Goal: Task Accomplishment & Management: Use online tool/utility

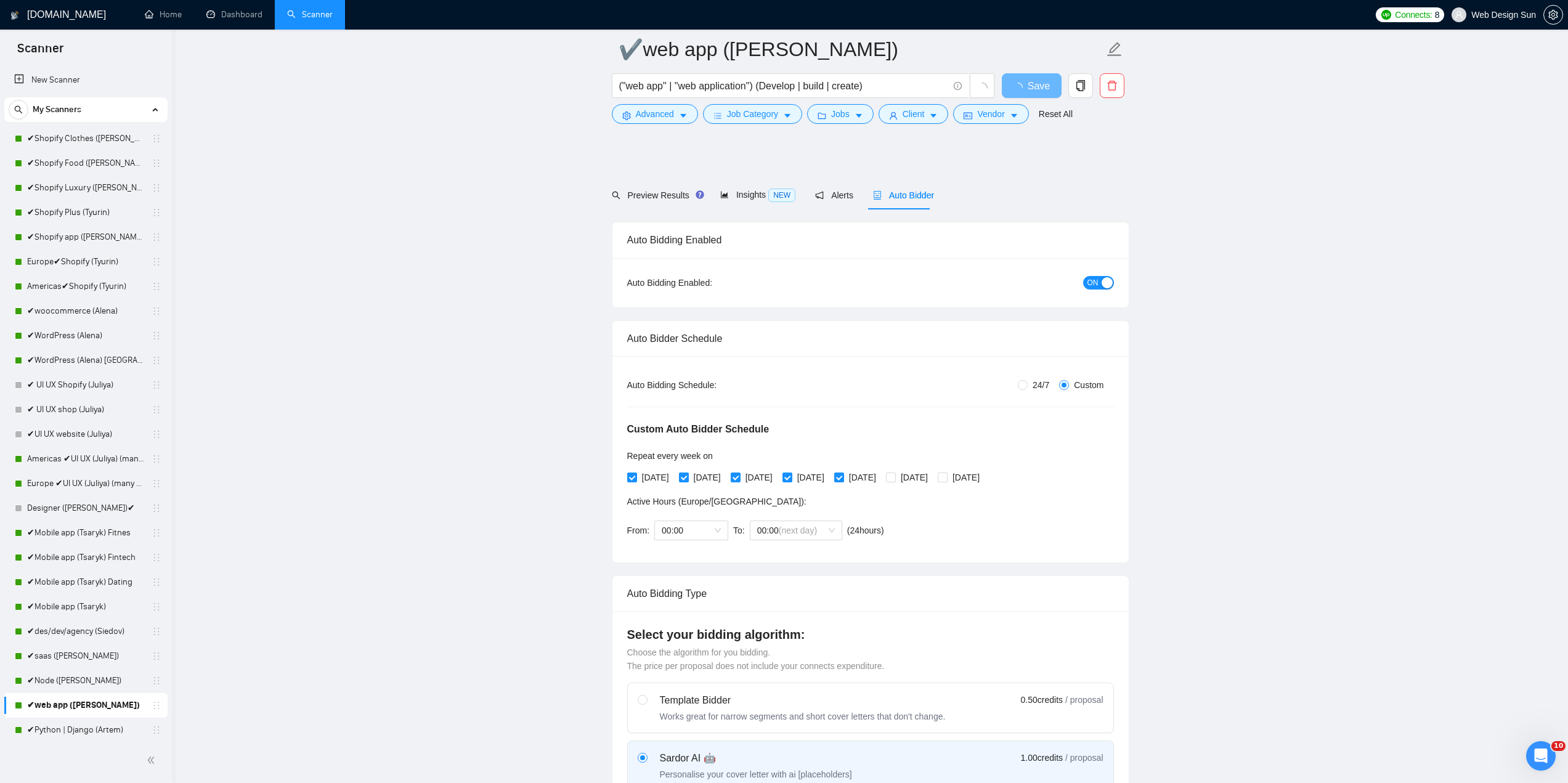
scroll to position [2973, 0]
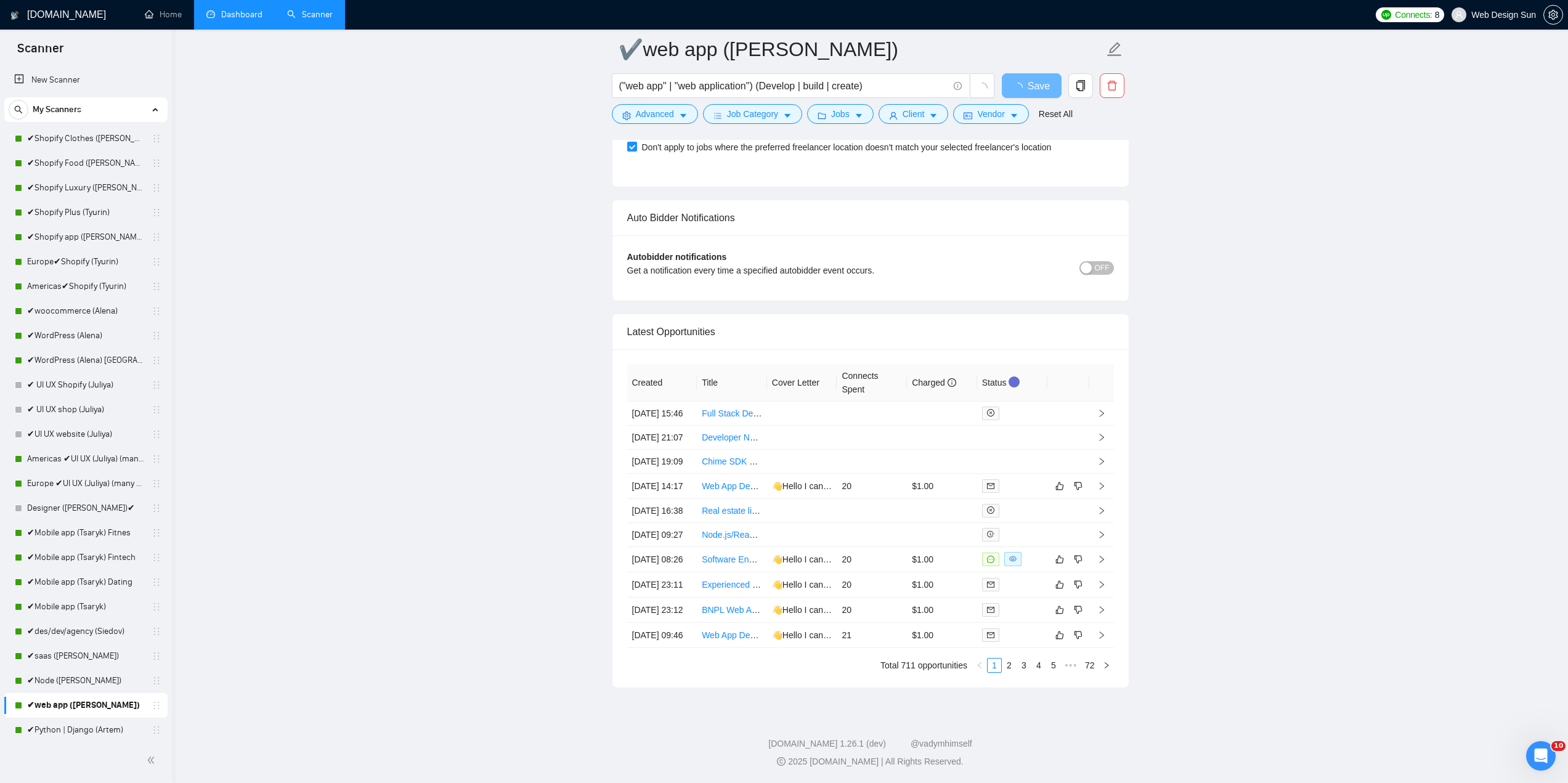
click at [224, 14] on link "Dashboard" at bounding box center [235, 14] width 56 height 10
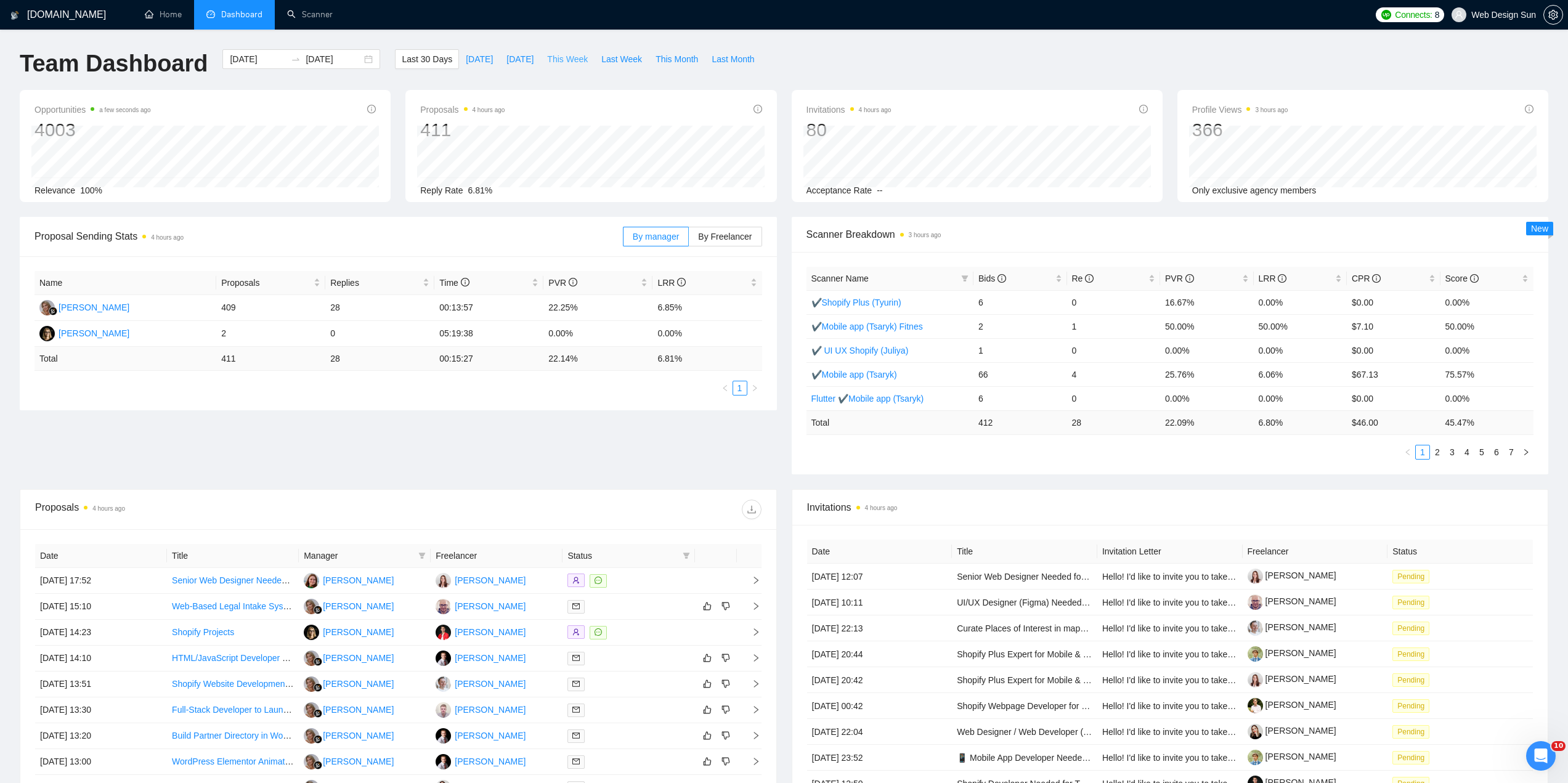
click at [562, 64] on span "This Week" at bounding box center [567, 60] width 41 height 14
type input "[DATE]"
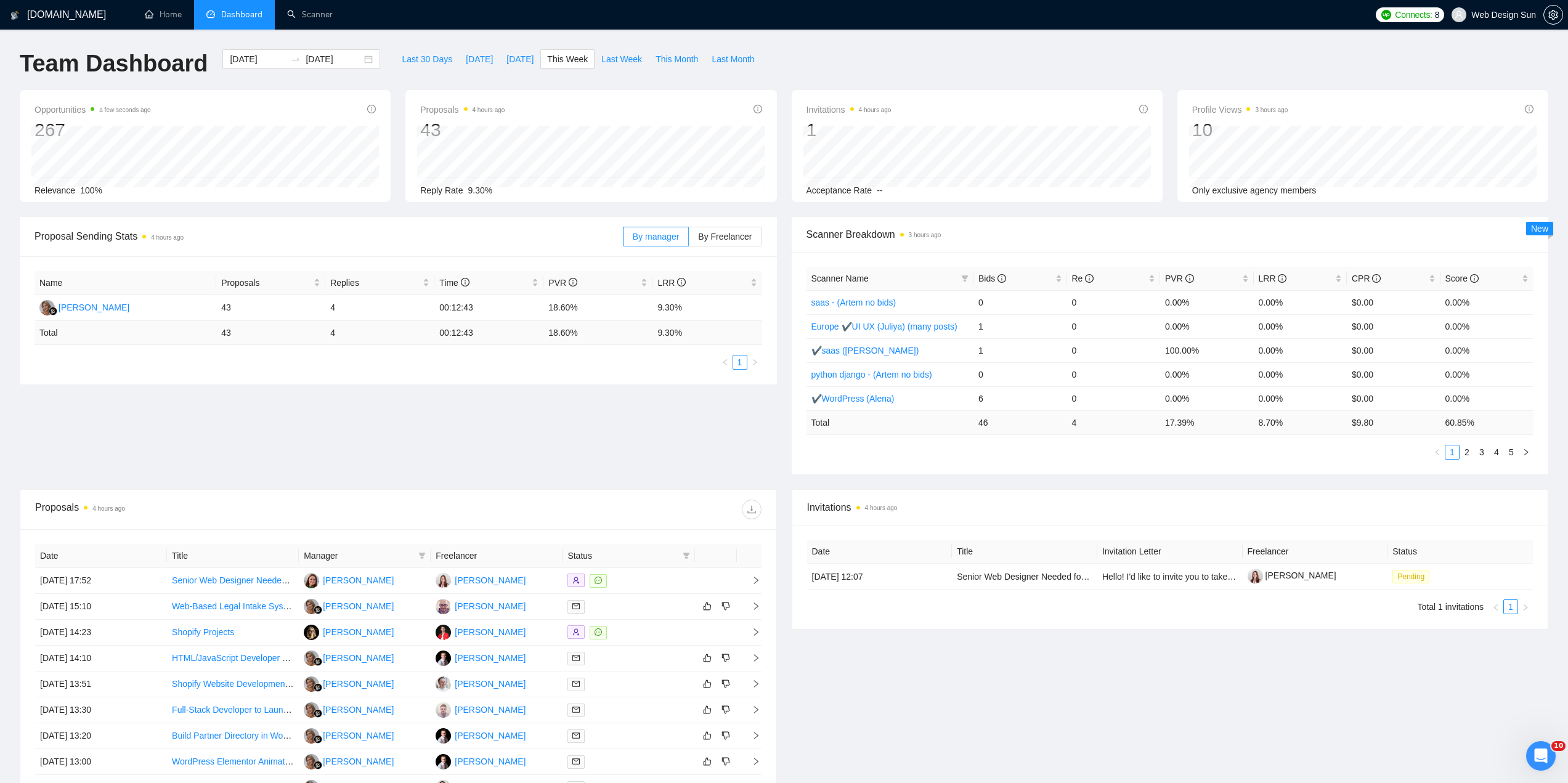
scroll to position [185, 0]
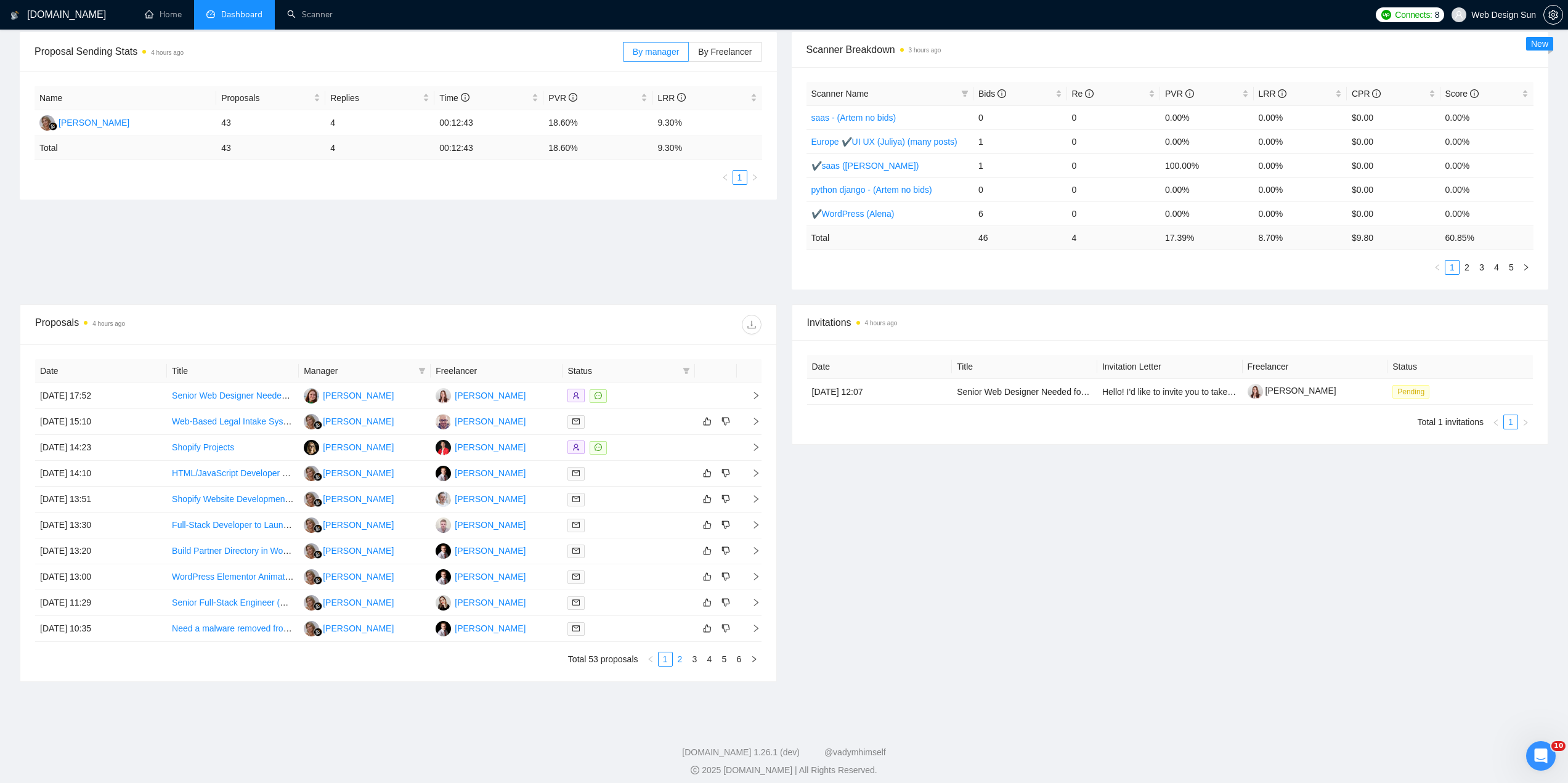
click at [681, 663] on link "2" at bounding box center [680, 660] width 14 height 14
click at [666, 665] on link "1" at bounding box center [665, 660] width 14 height 14
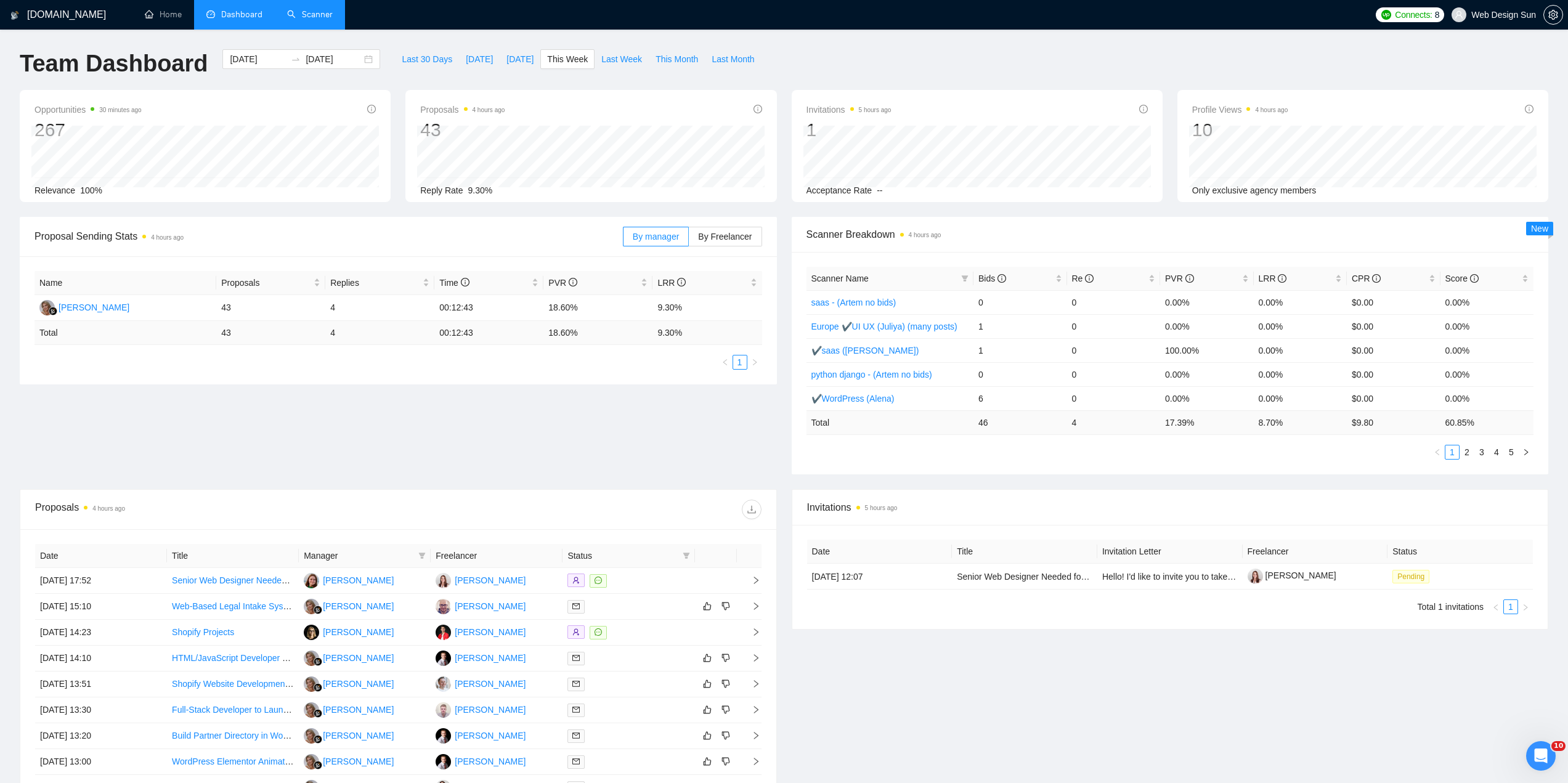
click at [301, 19] on link "Scanner" at bounding box center [310, 14] width 46 height 10
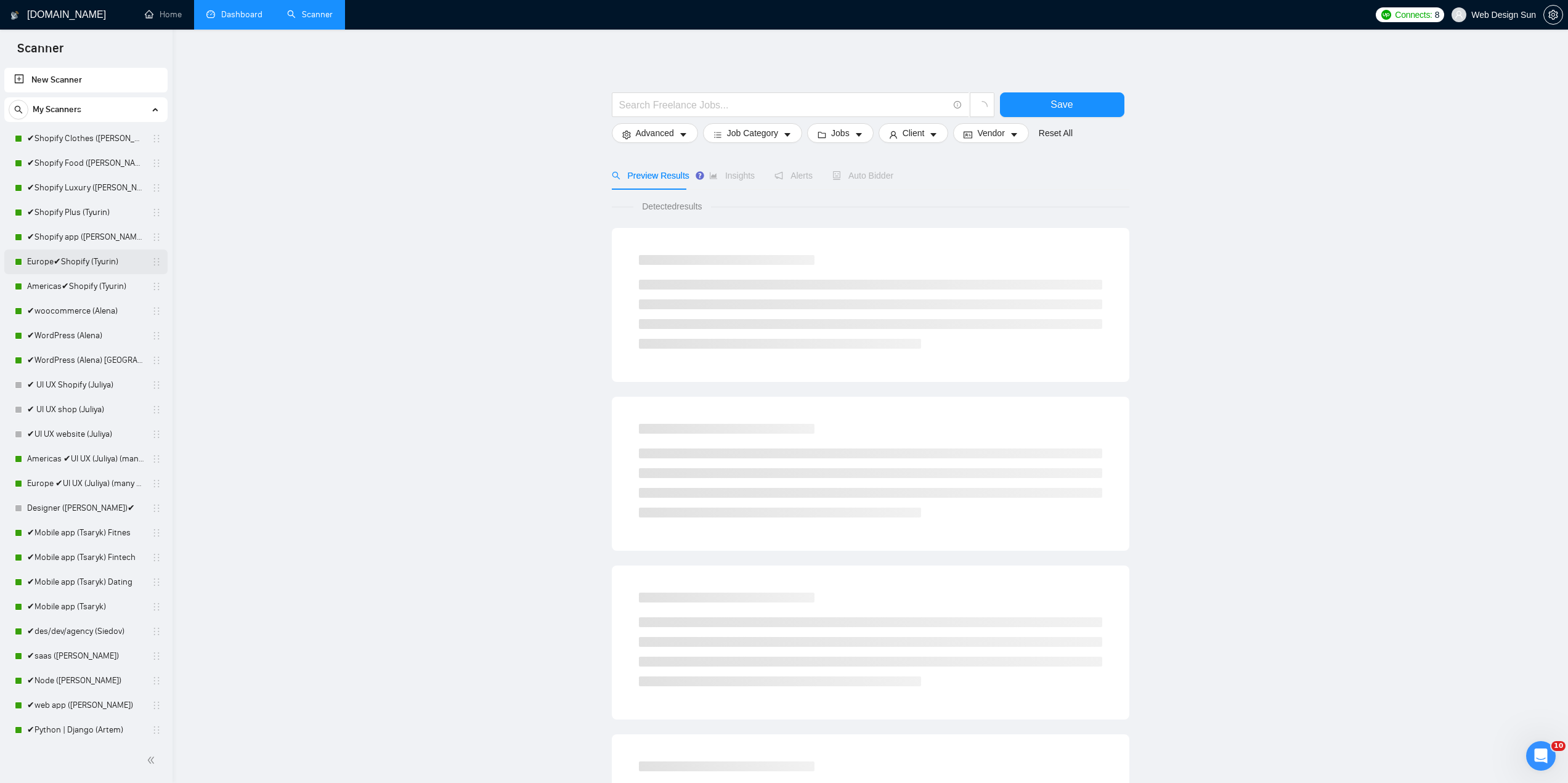
click at [88, 265] on link "Europe✔Shopify (Tyurin)" at bounding box center [86, 261] width 117 height 25
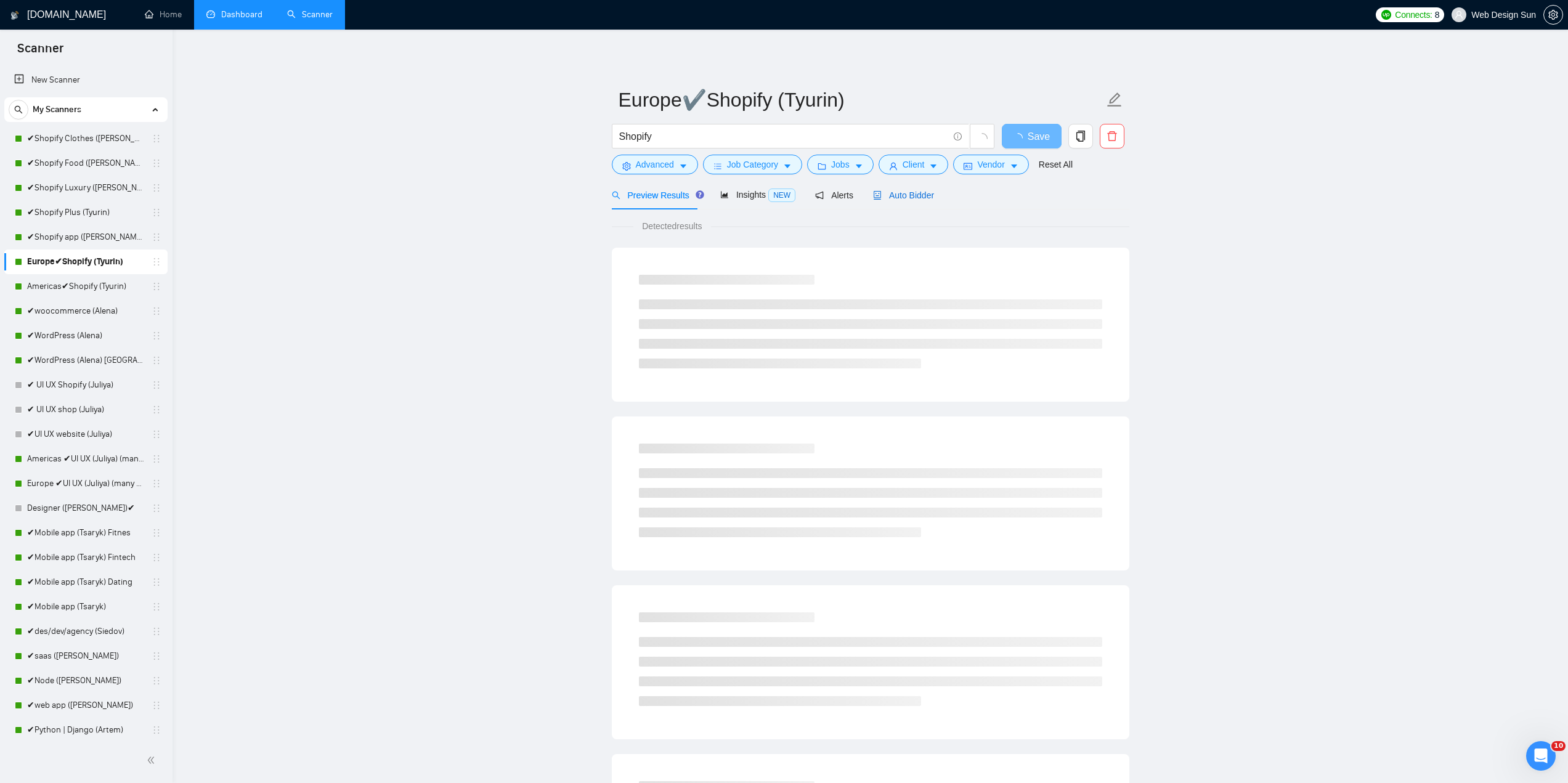
click at [904, 197] on span "Auto Bidder" at bounding box center [904, 196] width 61 height 10
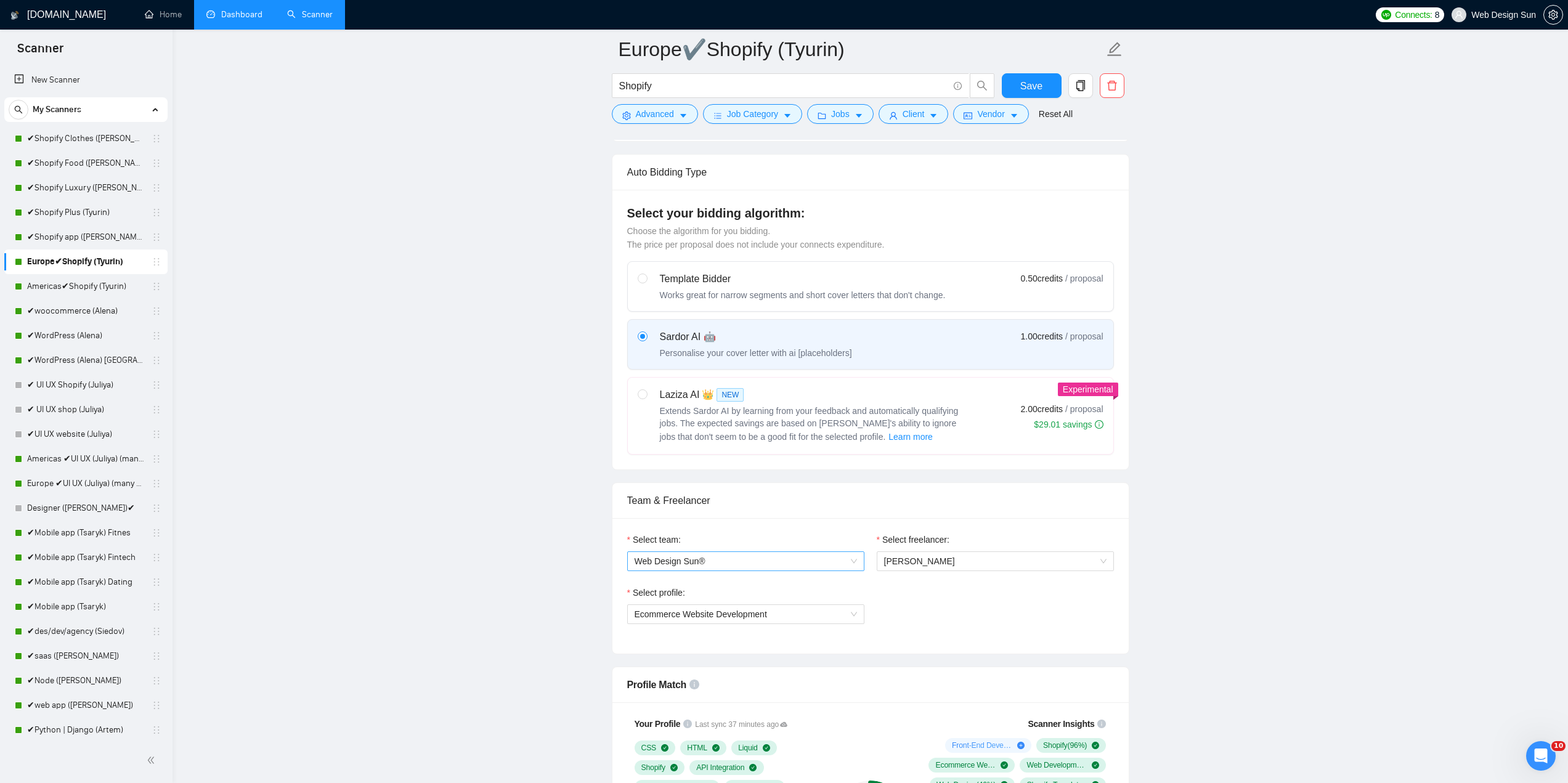
scroll to position [616, 0]
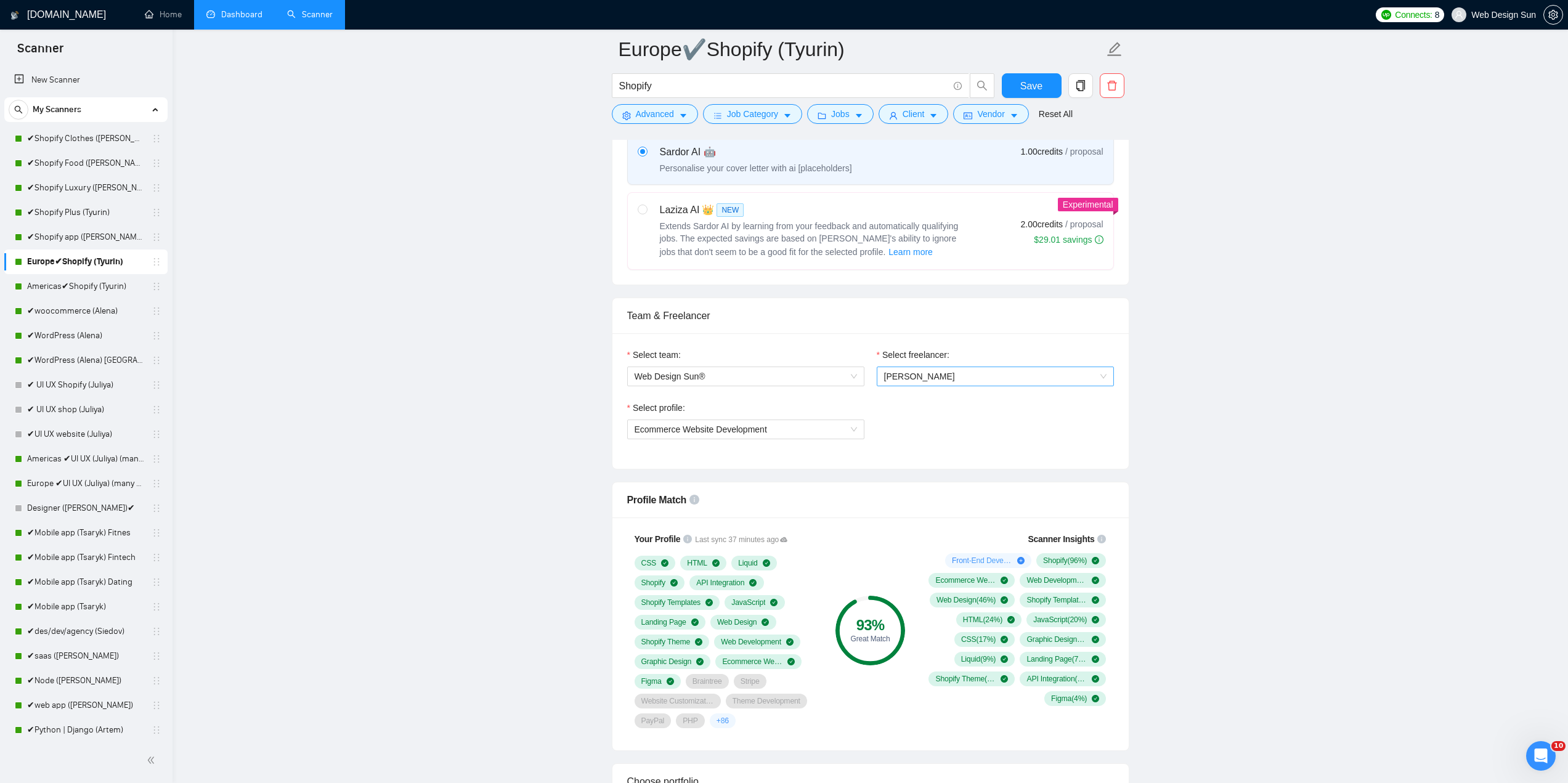
click at [978, 373] on span "[PERSON_NAME]" at bounding box center [995, 377] width 222 height 19
click at [934, 517] on div "[PERSON_NAME]" at bounding box center [994, 511] width 222 height 14
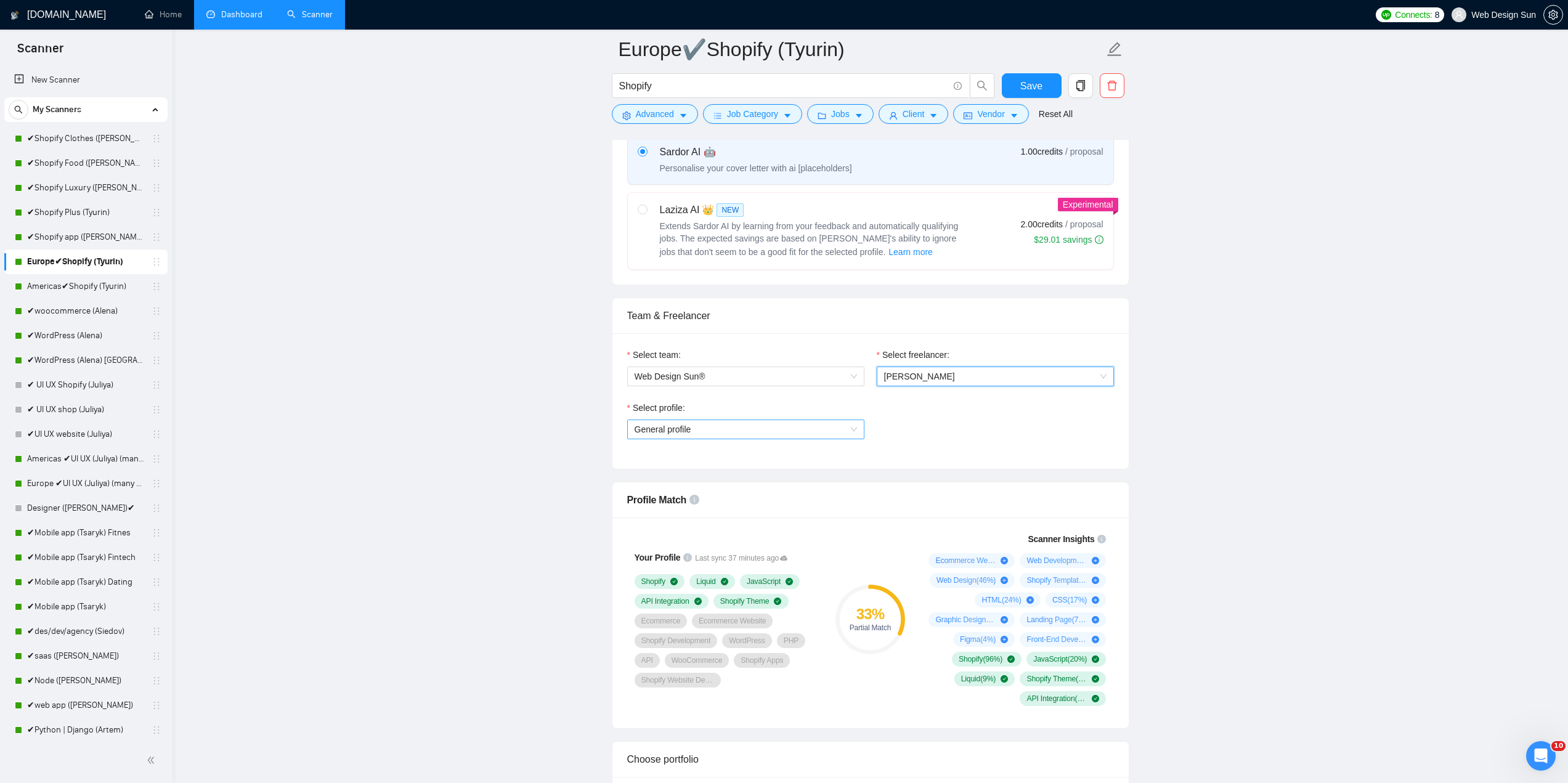
click at [816, 422] on span "General profile" at bounding box center [745, 430] width 222 height 19
click at [744, 470] on div "General profile" at bounding box center [744, 472] width 222 height 14
click at [692, 472] on div "General profile" at bounding box center [744, 472] width 222 height 14
click at [689, 463] on div "General profile" at bounding box center [744, 472] width 237 height 20
click at [690, 454] on div "General profile" at bounding box center [744, 453] width 222 height 14
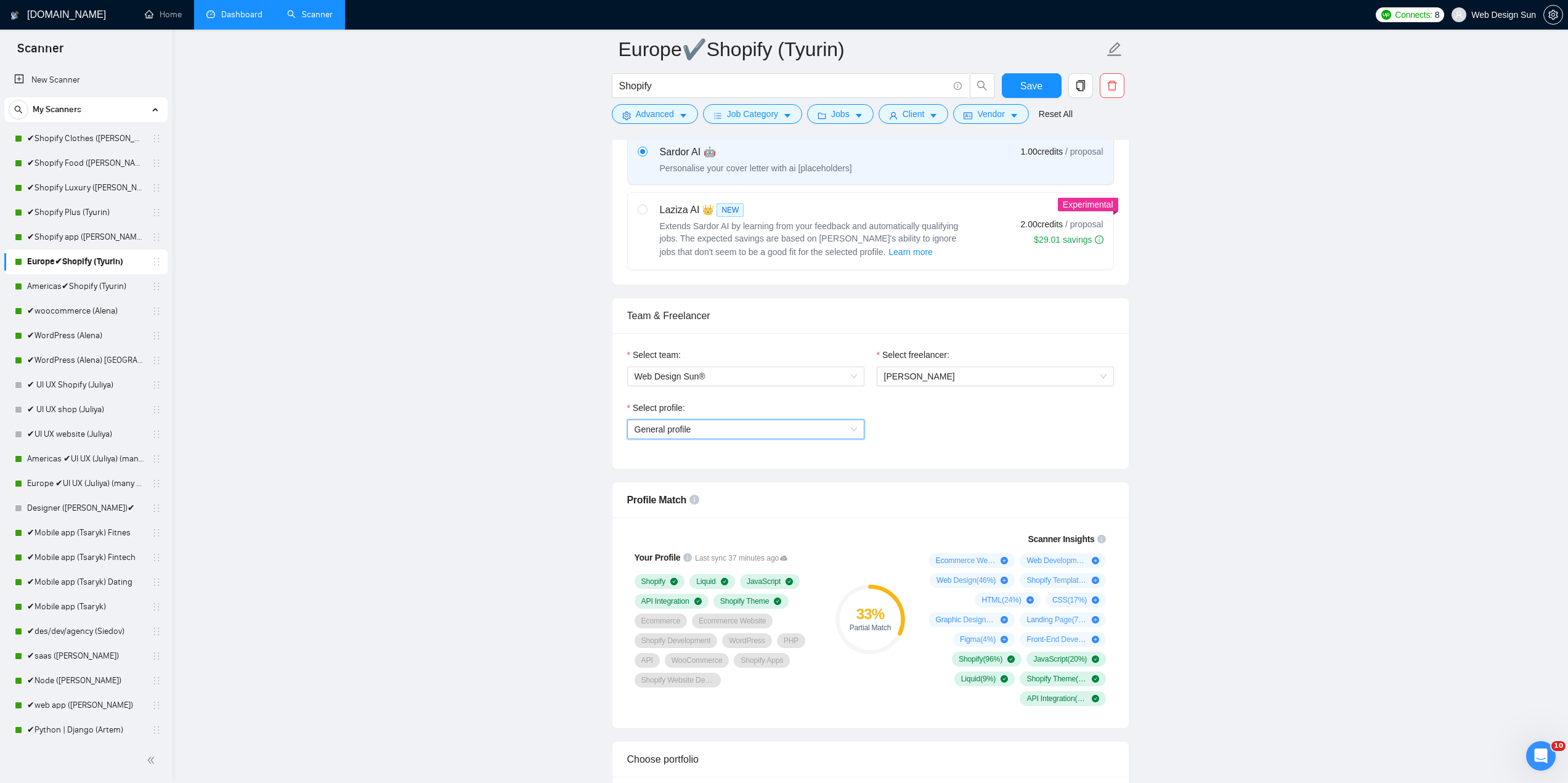
click at [729, 429] on span "General profile" at bounding box center [745, 430] width 222 height 19
click at [700, 477] on div "General profile" at bounding box center [744, 472] width 222 height 14
